Goal: Check status: Verify the current state of an ongoing process or item

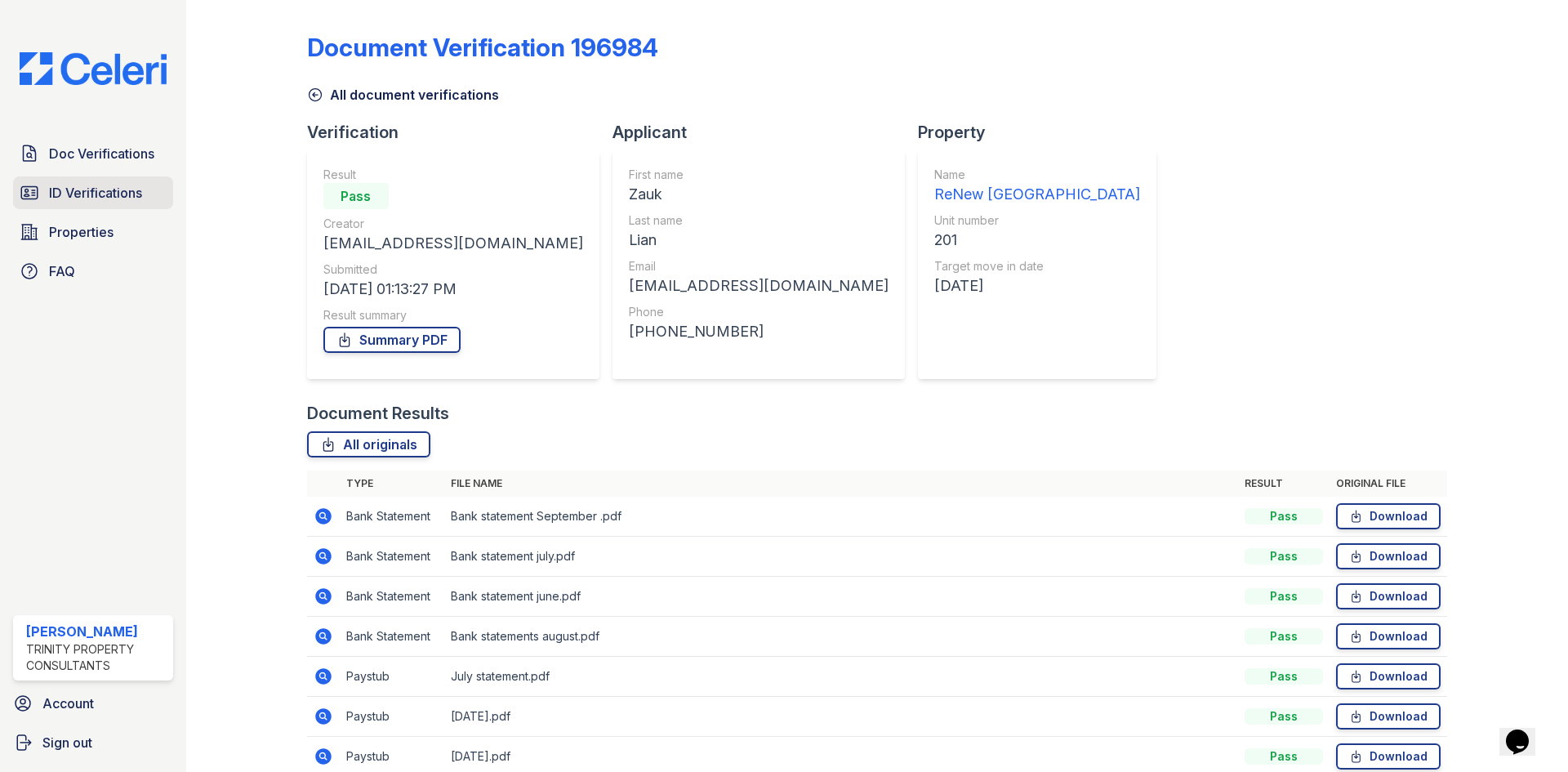
click at [92, 191] on span "ID Verifications" at bounding box center [95, 193] width 93 height 20
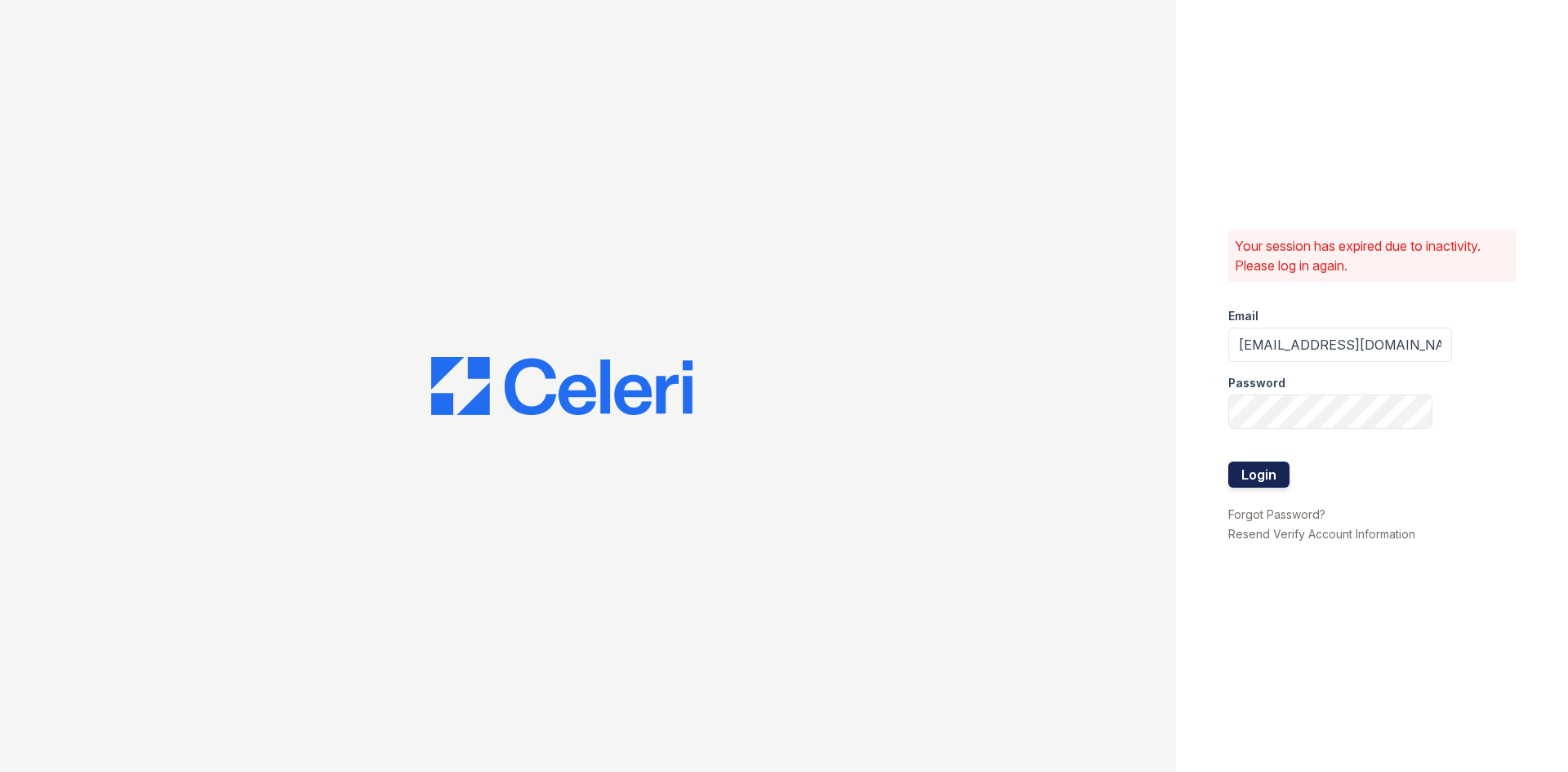
click at [1241, 468] on button "Login" at bounding box center [1259, 475] width 61 height 26
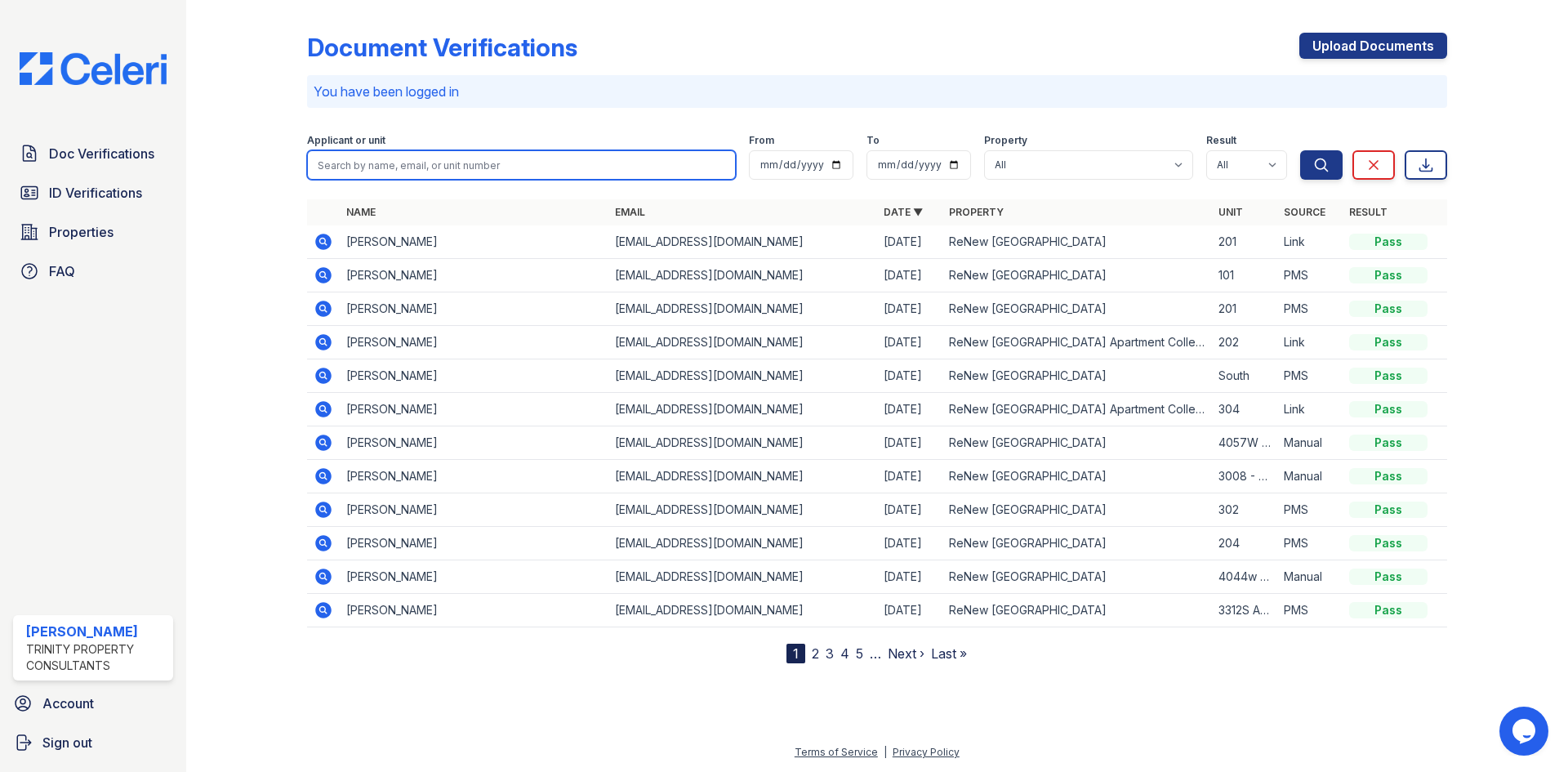
click at [485, 174] on input "search" at bounding box center [521, 165] width 429 height 30
type input "louvens"
click at [1300, 151] on button "Search" at bounding box center [1322, 165] width 43 height 30
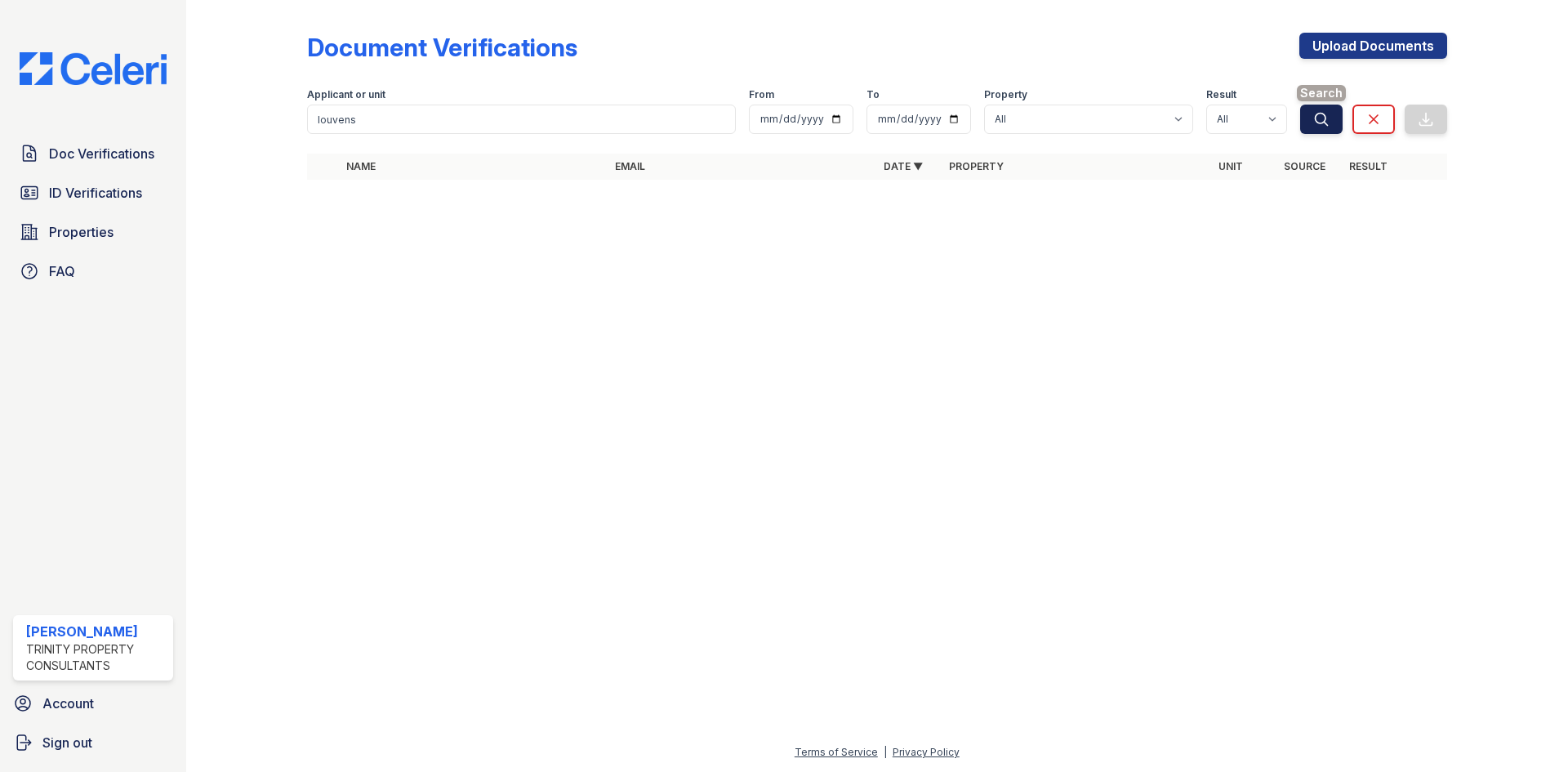
click at [1311, 120] on button "Search" at bounding box center [1322, 119] width 43 height 30
click at [96, 207] on link "ID Verifications" at bounding box center [93, 193] width 160 height 33
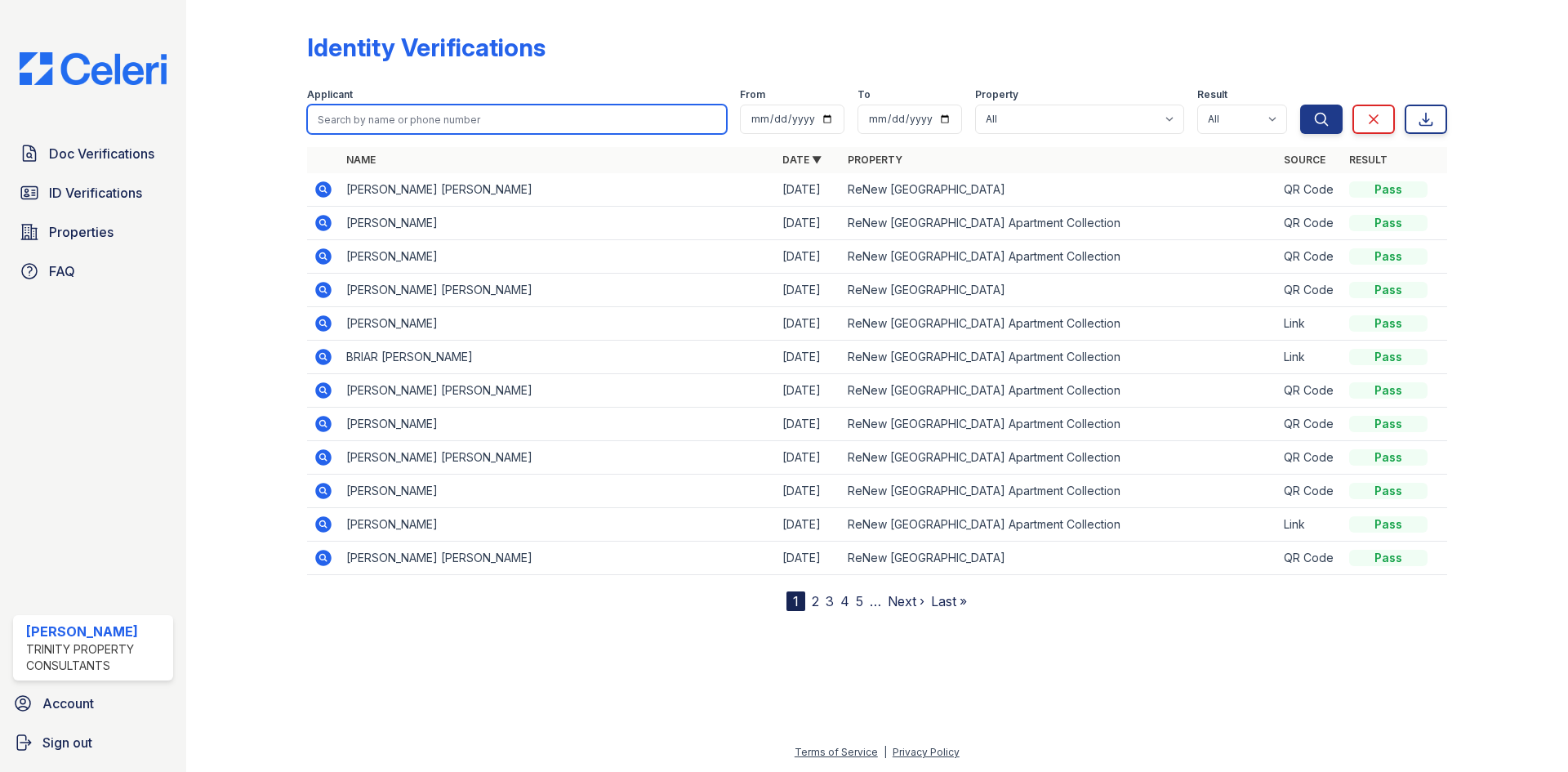
click at [347, 109] on input "search" at bounding box center [517, 119] width 420 height 30
type input "louvens"
click at [1300, 105] on button "Search" at bounding box center [1322, 119] width 43 height 30
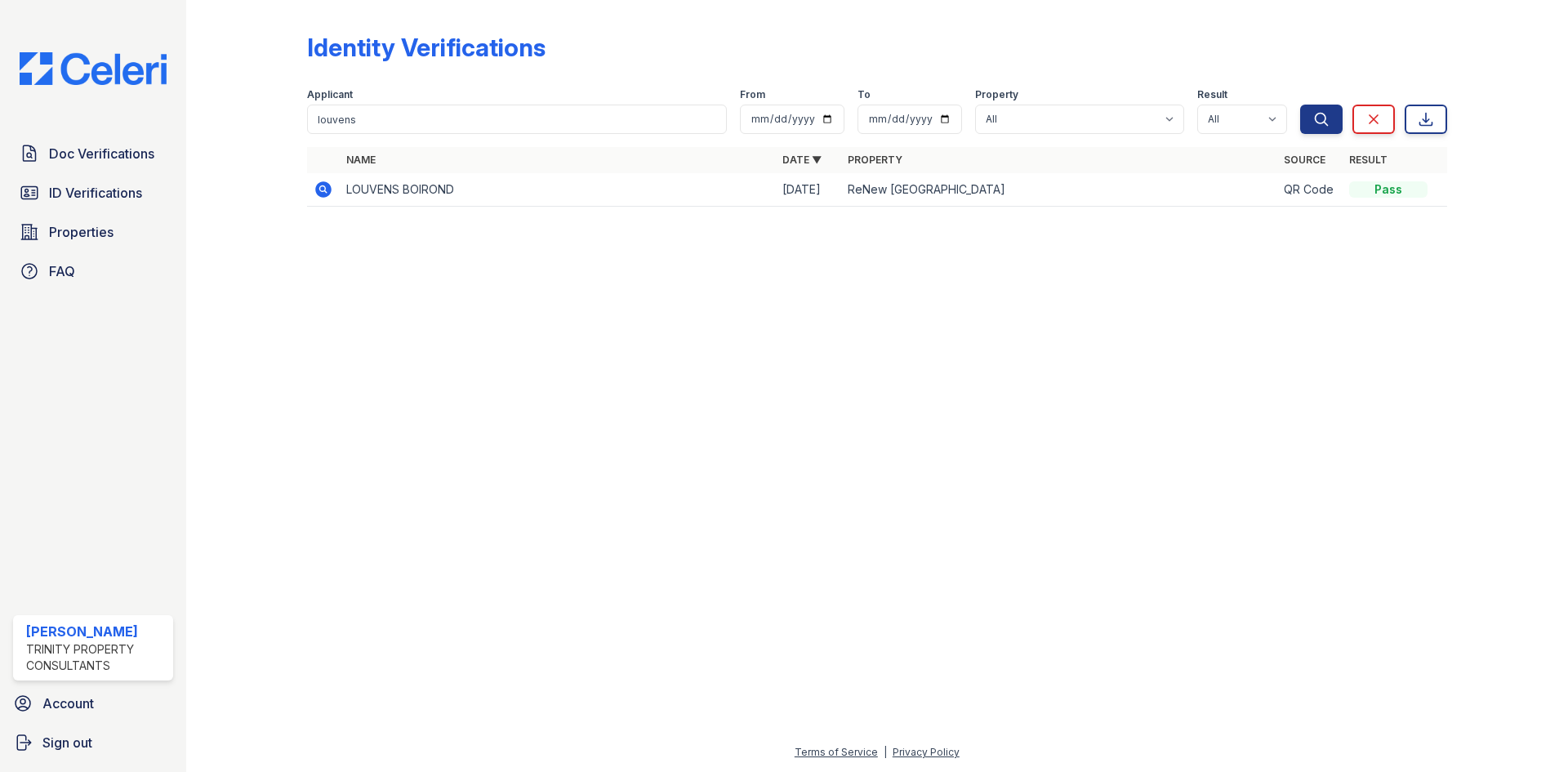
click at [318, 193] on icon at bounding box center [323, 189] width 16 height 16
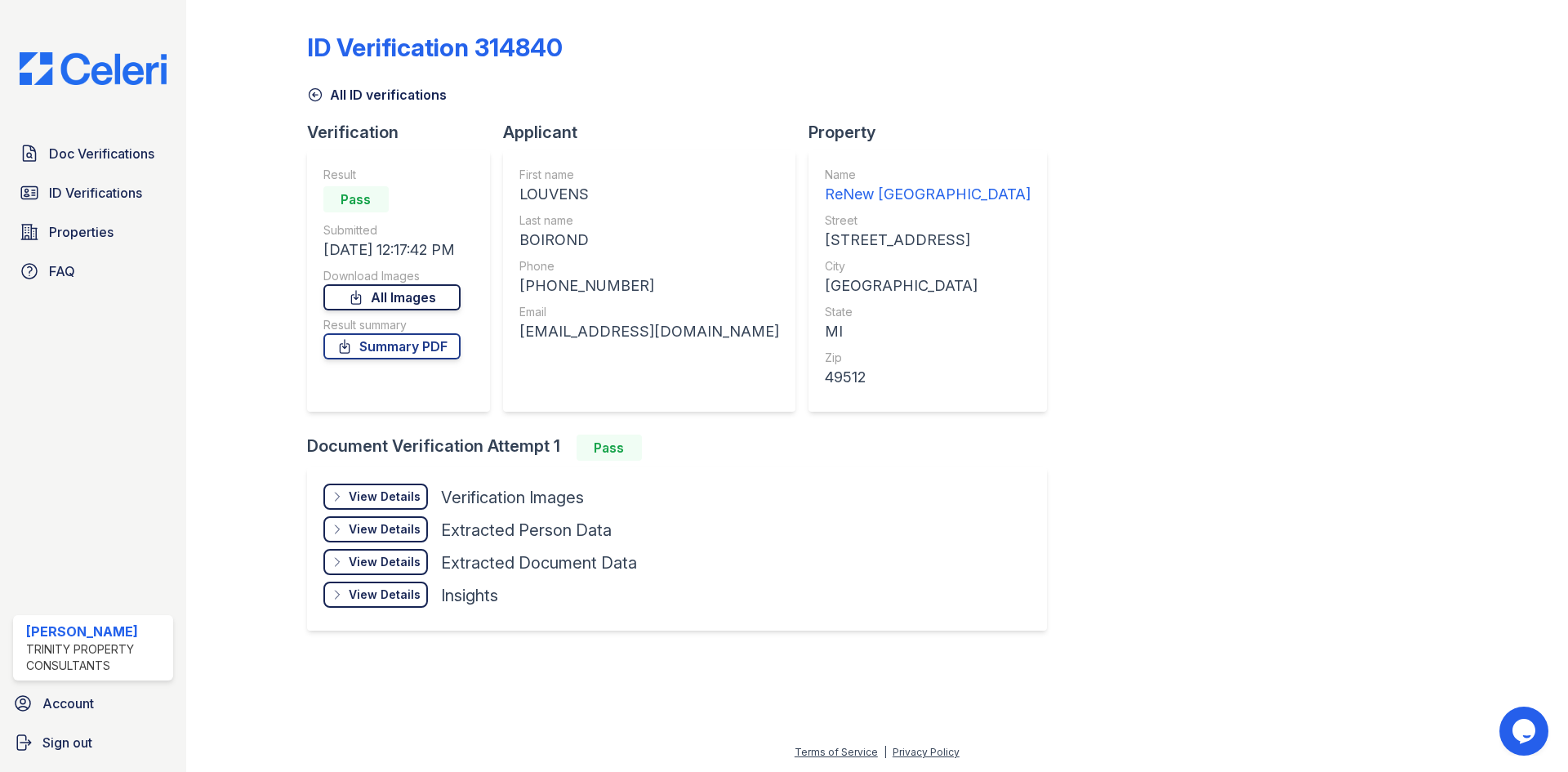
click at [391, 291] on link "All Images" at bounding box center [392, 297] width 137 height 26
